Goal: Book appointment/travel/reservation

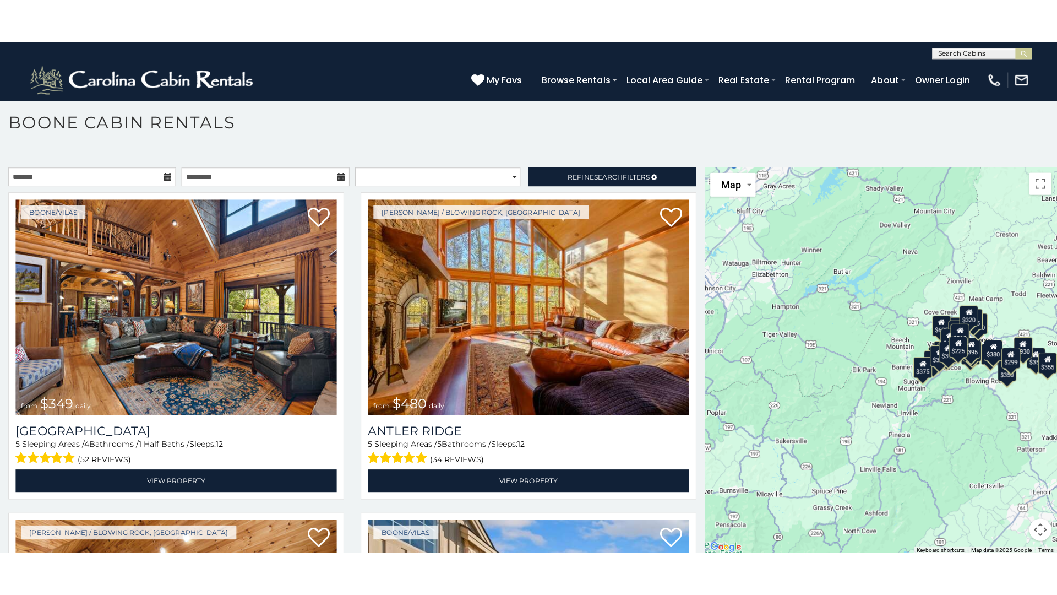
scroll to position [6, 0]
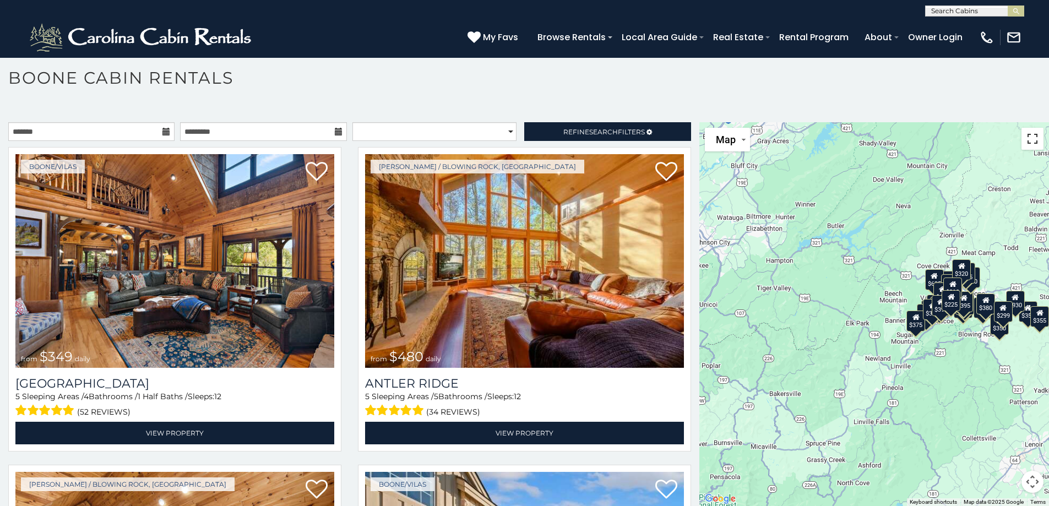
click at [1024, 144] on button "Toggle fullscreen view" at bounding box center [1032, 139] width 22 height 22
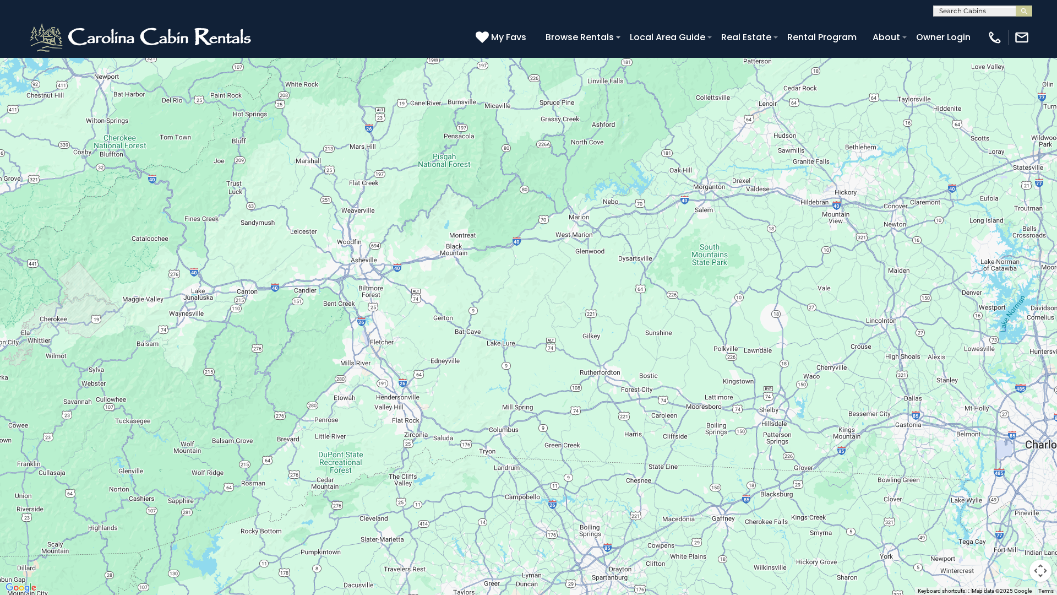
drag, startPoint x: 537, startPoint y: 183, endPoint x: 589, endPoint y: 0, distance: 190.5
click at [589, 0] on div "$349 $480 $315 $425 $565 $355 $635 $675 $930 $400 $451 $330 $400 $485 $460 $395…" at bounding box center [528, 297] width 1057 height 595
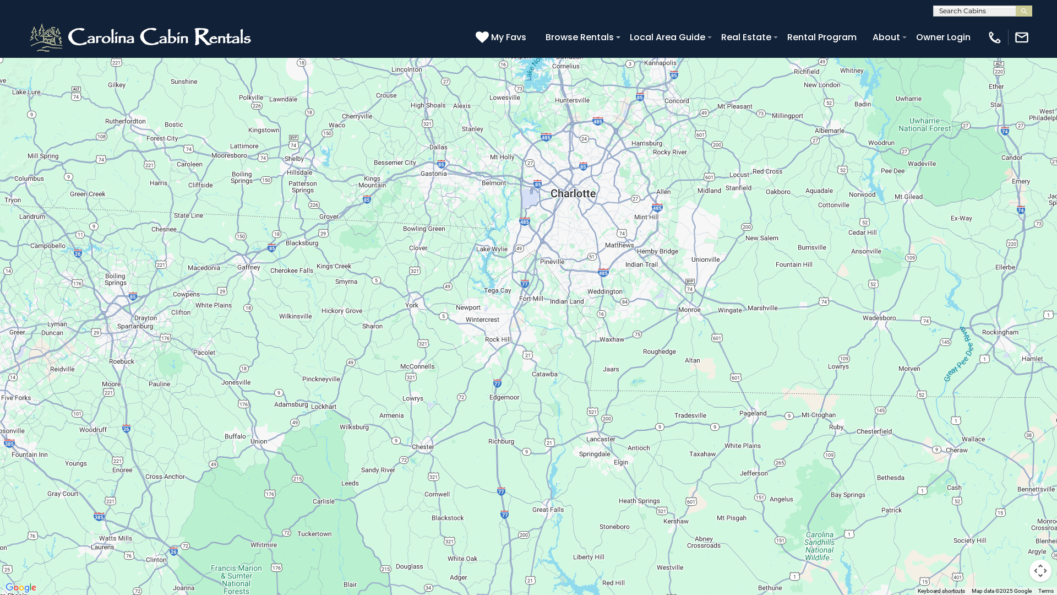
drag, startPoint x: 515, startPoint y: 331, endPoint x: 111, endPoint y: 83, distance: 474.3
click at [111, 83] on div "$349 $480 $315 $425 $565 $355 $635 $675 $930 $400 $451 $330 $400 $485 $460 $395…" at bounding box center [528, 297] width 1057 height 595
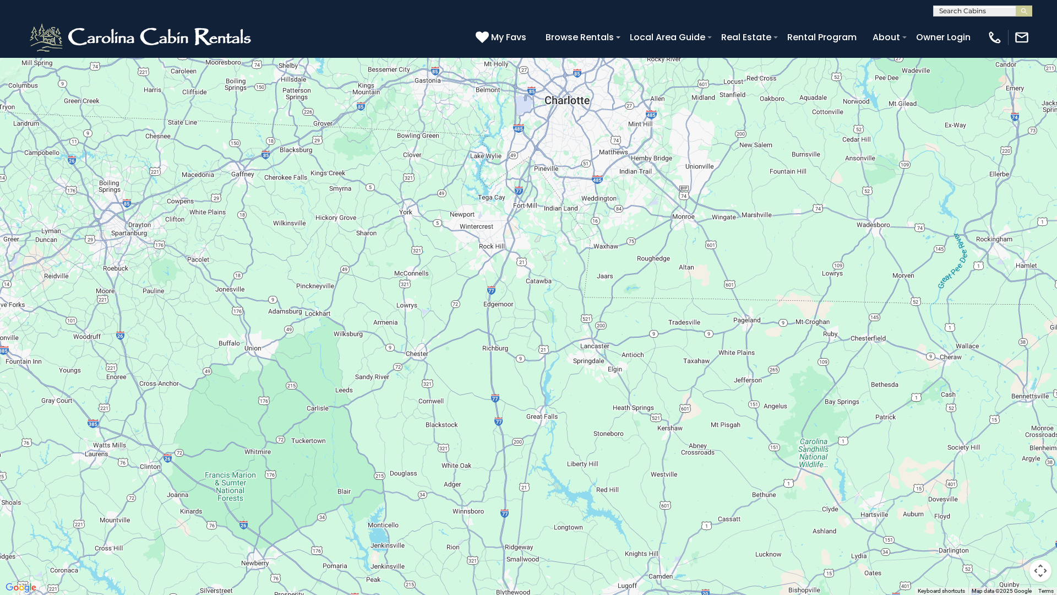
drag, startPoint x: 547, startPoint y: 284, endPoint x: 512, endPoint y: 0, distance: 286.3
click at [512, 0] on div "$349 $480 $315 $425 $565 $355 $635 $675 $930 $400 $451 $330 $400 $485 $460 $395…" at bounding box center [528, 297] width 1057 height 595
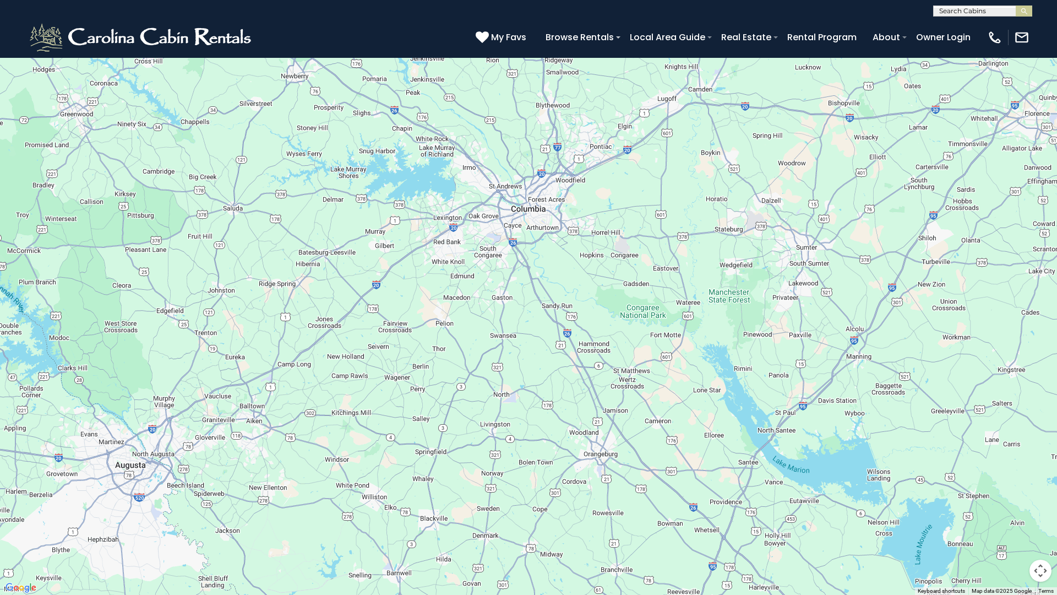
drag, startPoint x: 466, startPoint y: 402, endPoint x: 530, endPoint y: 249, distance: 165.8
click at [530, 249] on div "$349 $480 $315 $425 $565 $355 $635 $675 $930 $400 $451 $330 $400 $485 $460 $395…" at bounding box center [528, 297] width 1057 height 595
drag, startPoint x: 455, startPoint y: 319, endPoint x: 388, endPoint y: 418, distance: 120.5
click at [393, 505] on div "$349 $480 $315 $425 $565 $355 $635 $675 $930 $400 $451 $330 $400 $485 $460 $395…" at bounding box center [528, 297] width 1057 height 595
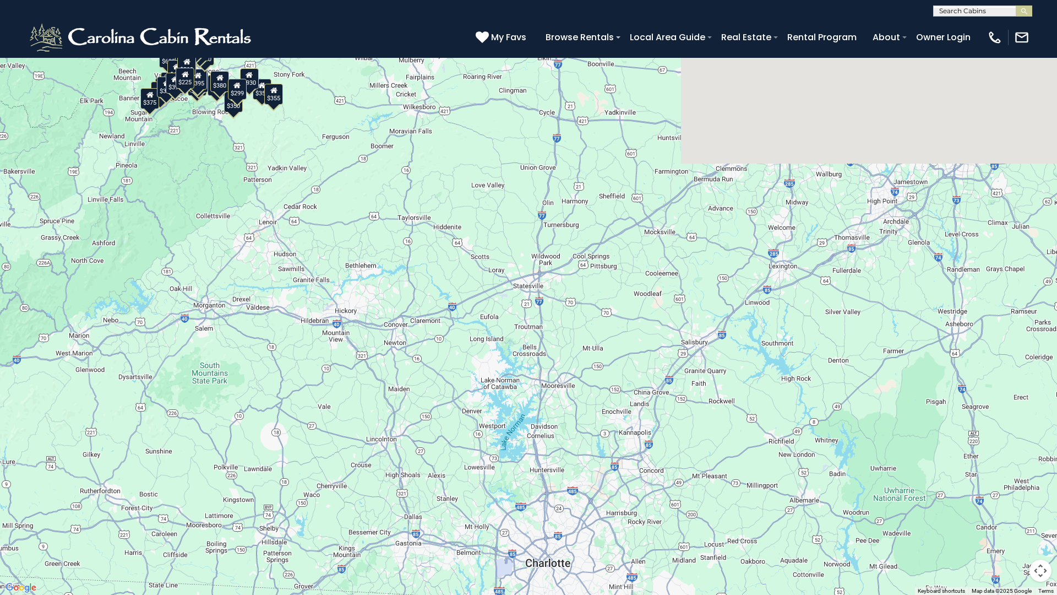
drag, startPoint x: 549, startPoint y: 594, endPoint x: 389, endPoint y: 329, distance: 309.5
click at [549, 505] on div "$349 $480 $315 $425 $565 $355 $635 $675 $930 $400 $451 $330 $400 $485 $460 $395…" at bounding box center [528, 297] width 1057 height 595
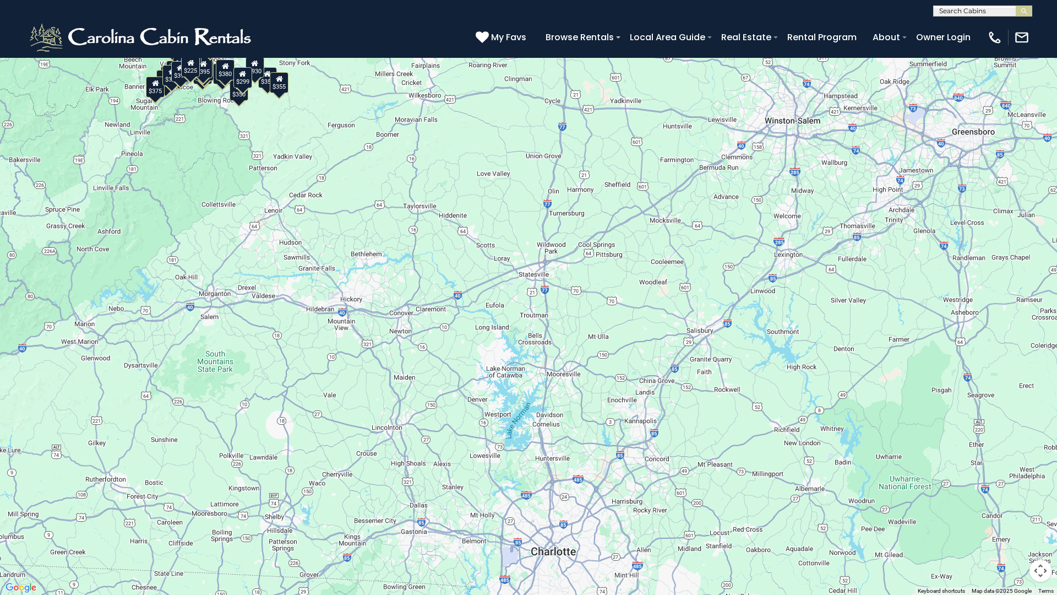
click at [1045, 505] on button "Map camera controls" at bounding box center [1041, 570] width 22 height 22
click at [1012, 505] on button "Zoom out" at bounding box center [1013, 570] width 22 height 22
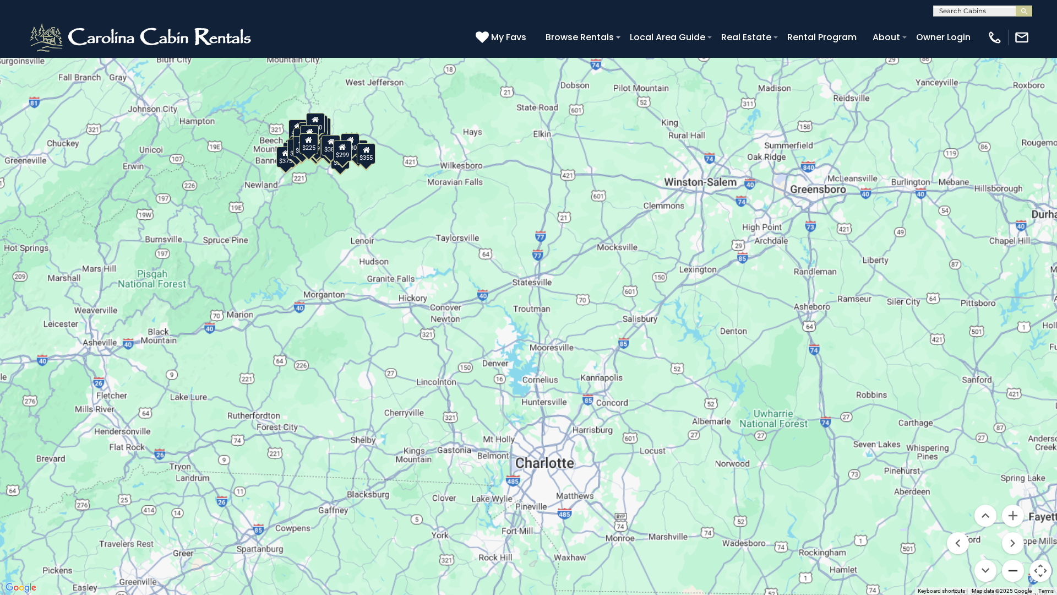
click at [1012, 505] on button "Zoom out" at bounding box center [1013, 570] width 22 height 22
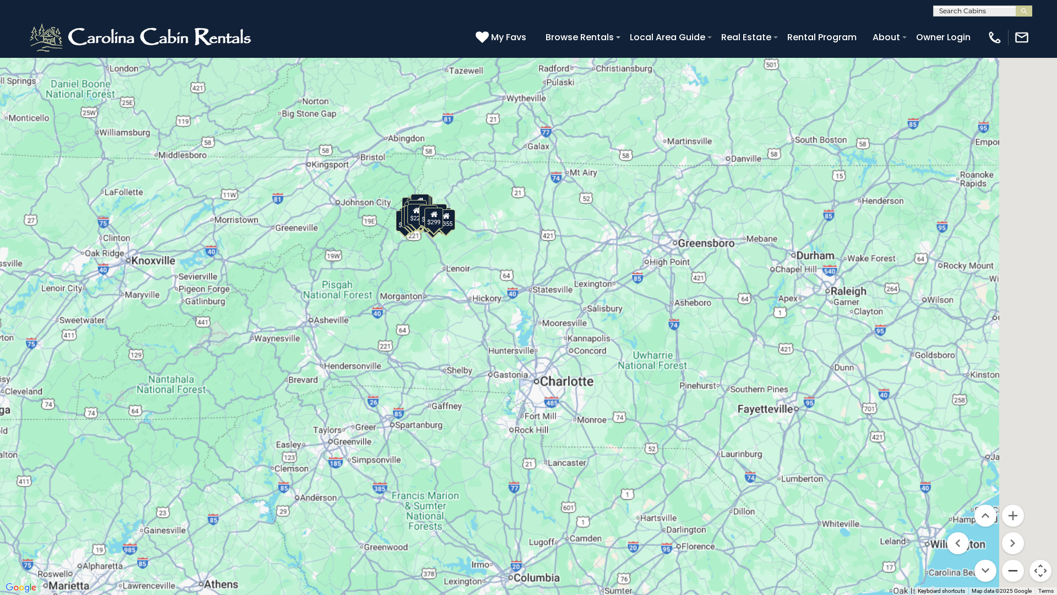
click at [1012, 505] on button "Zoom out" at bounding box center [1013, 570] width 22 height 22
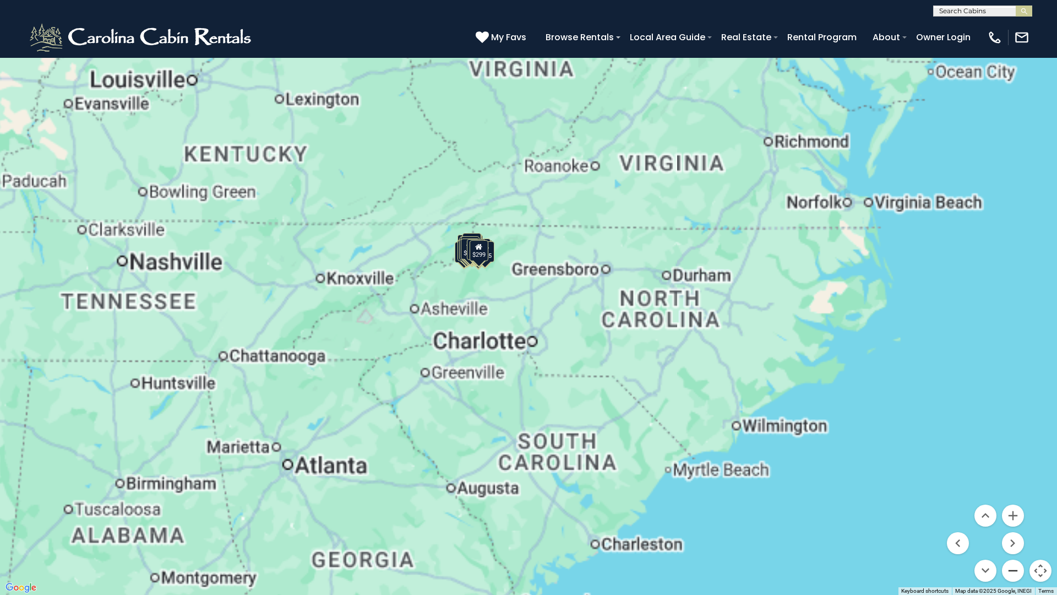
click at [1012, 505] on button "Zoom out" at bounding box center [1013, 570] width 22 height 22
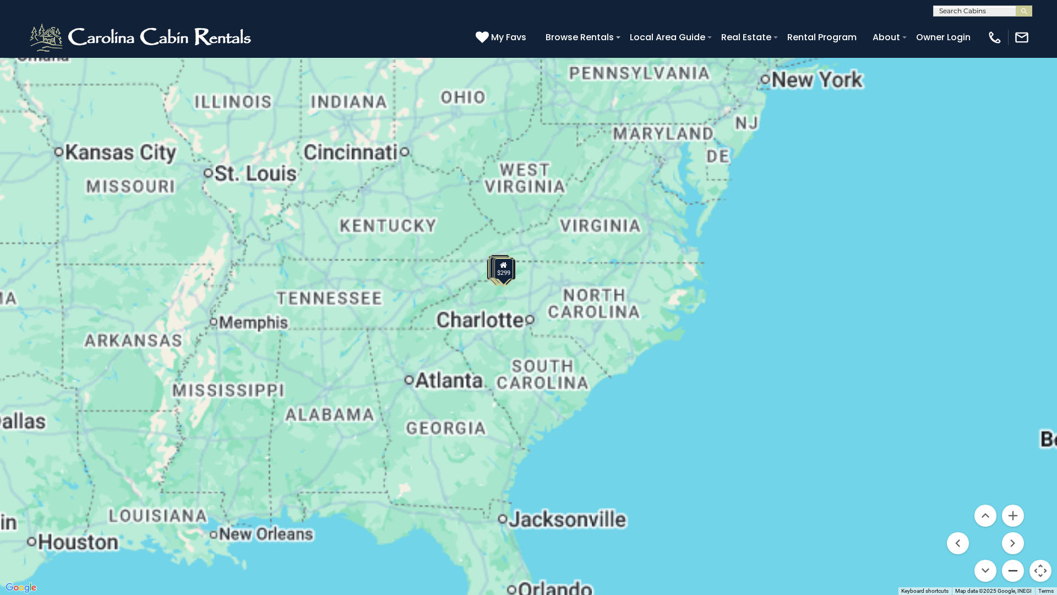
click at [1012, 505] on button "Zoom out" at bounding box center [1013, 570] width 22 height 22
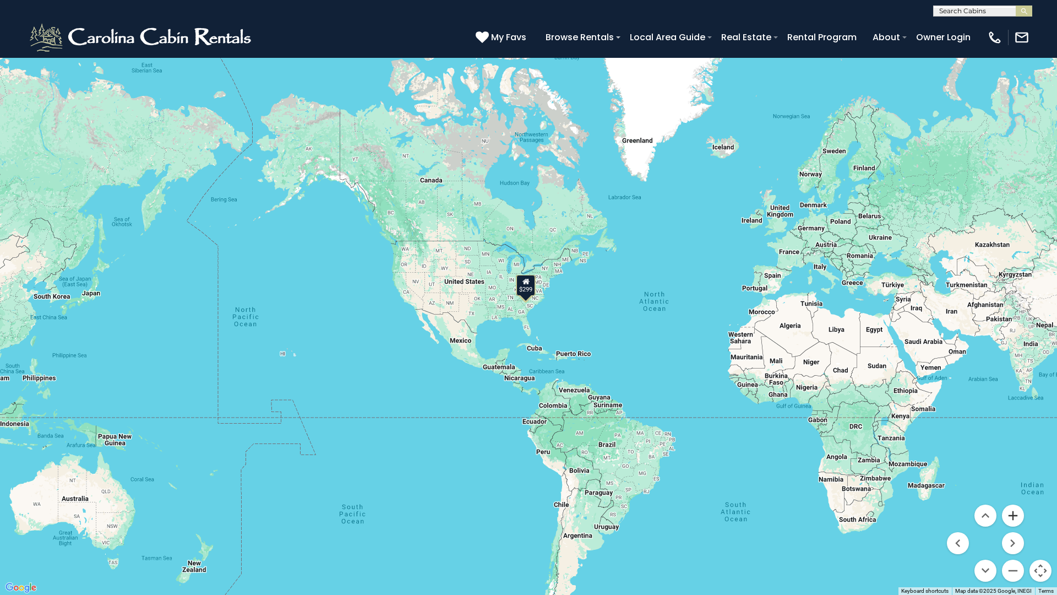
click at [1021, 505] on button "Zoom in" at bounding box center [1013, 515] width 22 height 22
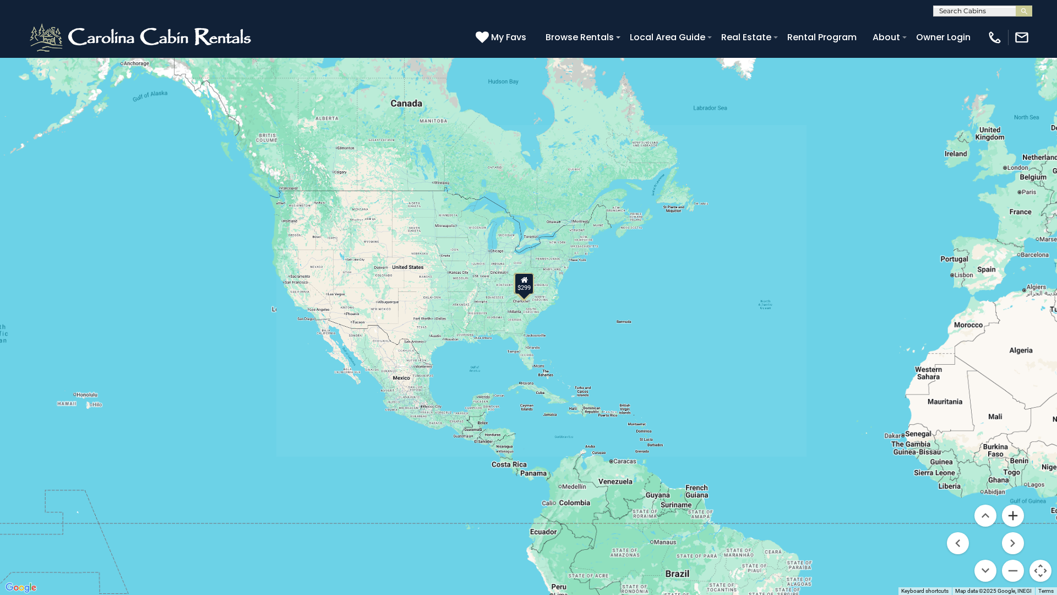
click at [1021, 505] on button "Zoom in" at bounding box center [1013, 515] width 22 height 22
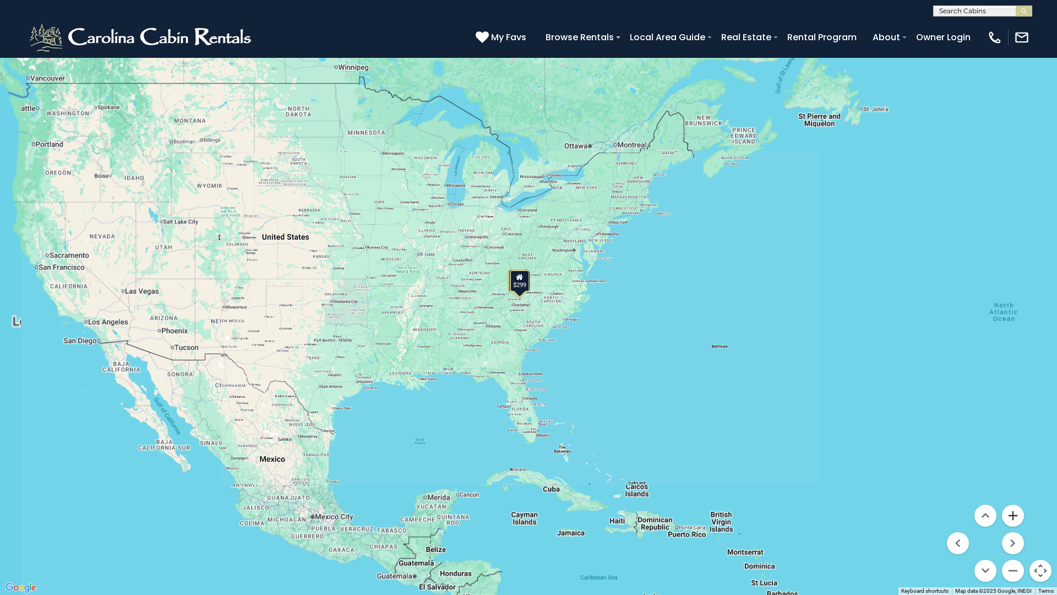
click at [1021, 505] on button "Zoom in" at bounding box center [1013, 515] width 22 height 22
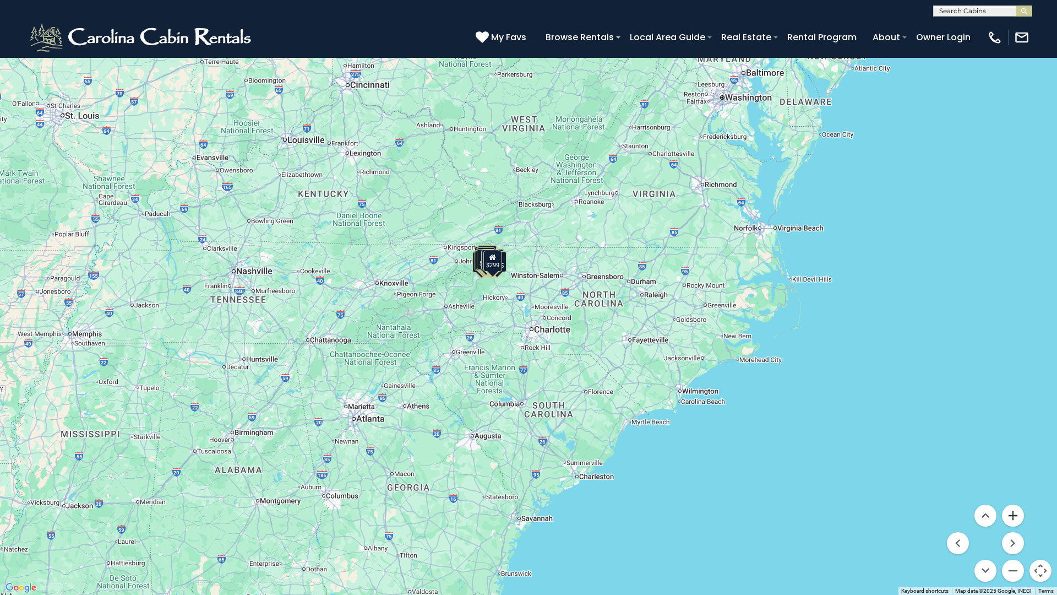
click at [1014, 505] on button "Zoom in" at bounding box center [1013, 515] width 22 height 22
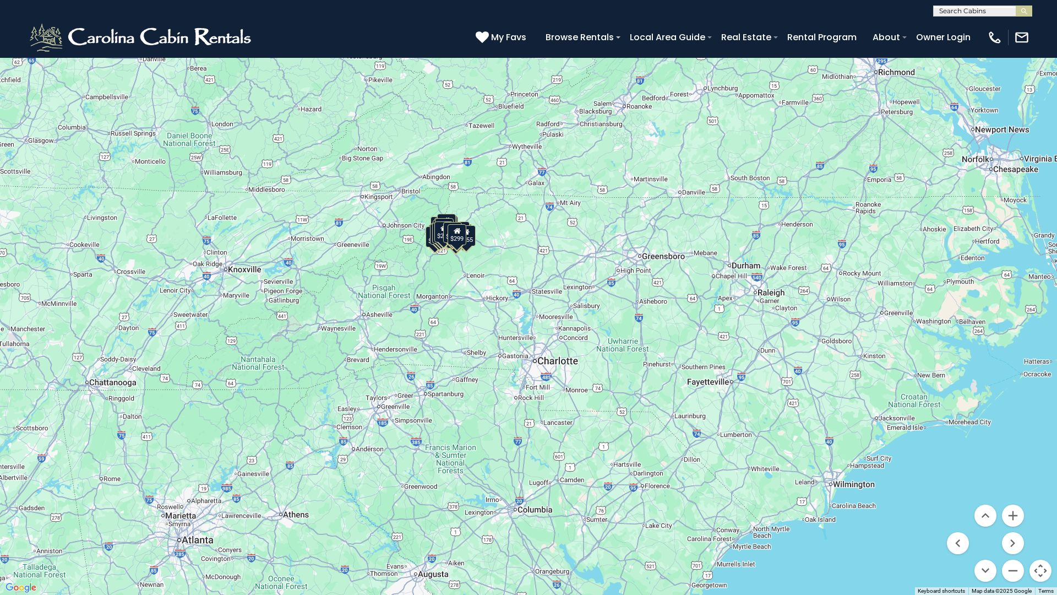
click at [467, 247] on div "$349 $480 $315 $425 $565 $355 $635 $675 $930 $400 $451 $330 $400 $485 $460 $395…" at bounding box center [528, 297] width 1057 height 595
click at [456, 241] on div "$299" at bounding box center [457, 234] width 19 height 21
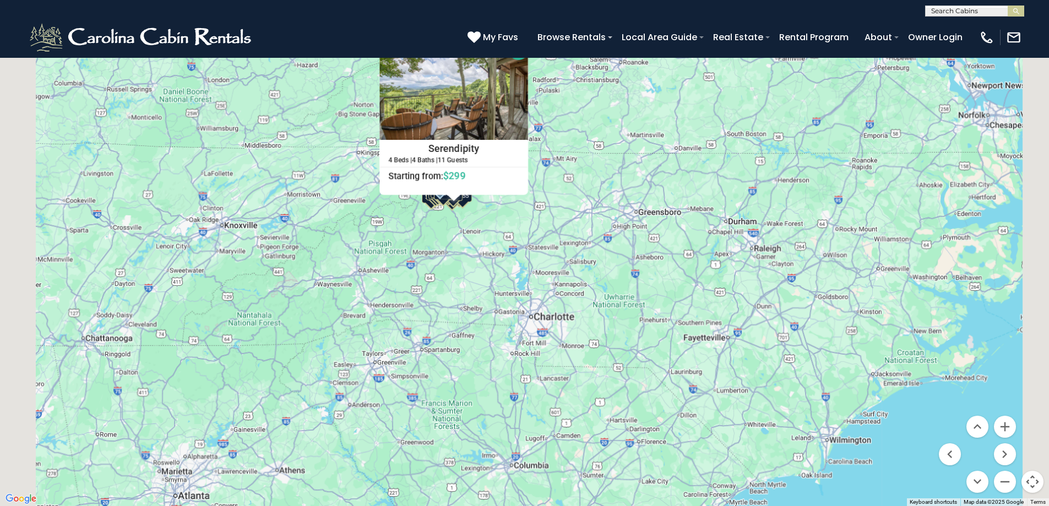
scroll to position [275, 0]
